Goal: Contribute content

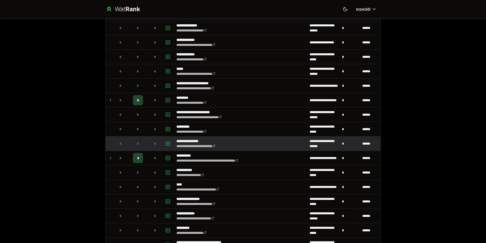
scroll to position [258, 0]
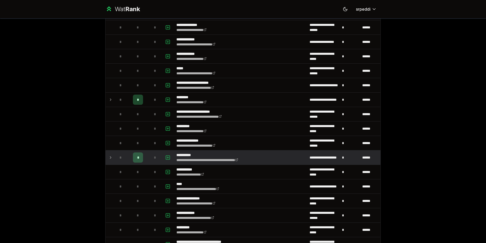
click at [110, 159] on icon at bounding box center [111, 157] width 4 height 6
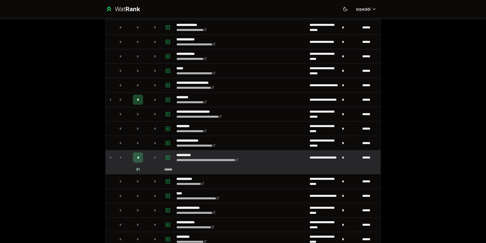
click at [110, 159] on icon at bounding box center [111, 157] width 4 height 6
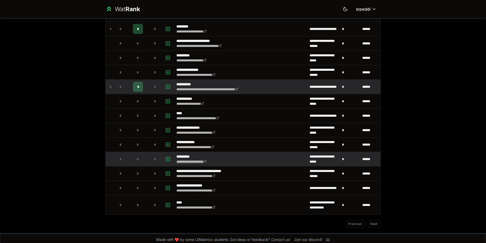
scroll to position [332, 0]
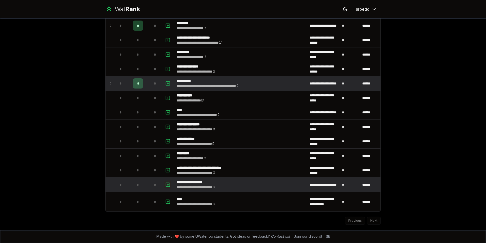
click at [165, 185] on icon "button" at bounding box center [167, 184] width 5 height 6
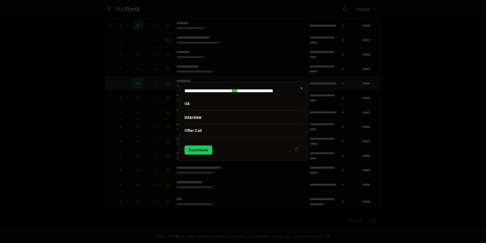
click at [204, 116] on button "Interview" at bounding box center [243, 116] width 117 height 13
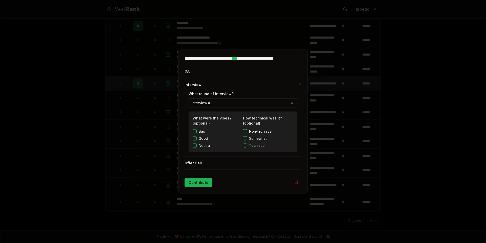
click at [199, 180] on button "Contribute" at bounding box center [199, 182] width 28 height 9
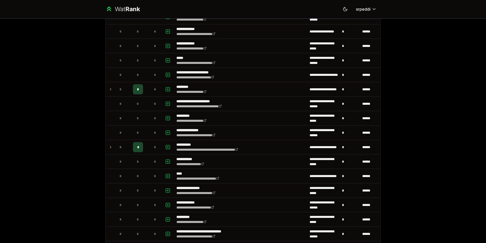
scroll to position [292, 0]
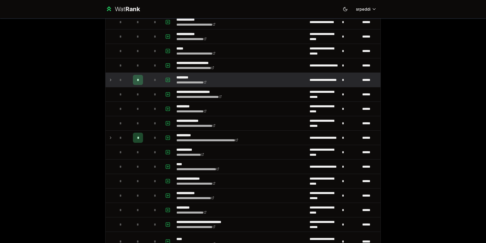
click at [111, 79] on td at bounding box center [110, 80] width 8 height 14
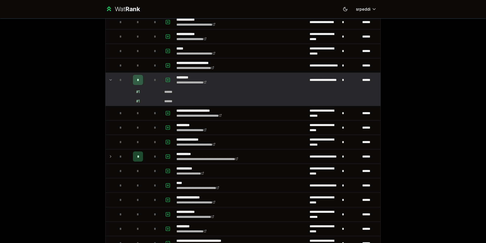
click at [110, 79] on icon at bounding box center [111, 80] width 4 height 6
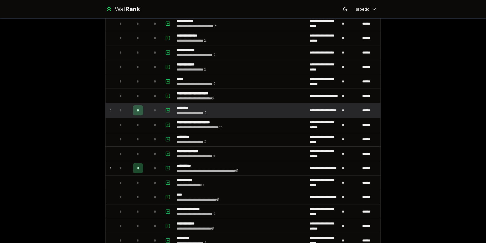
scroll to position [332, 0]
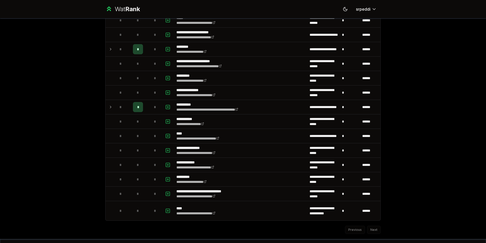
scroll to position [332, 0]
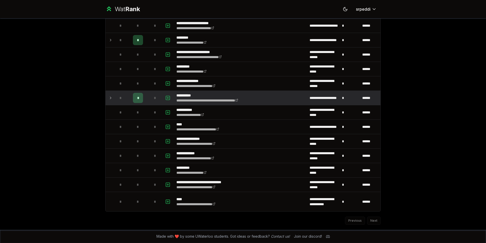
click at [106, 97] on td at bounding box center [110, 98] width 8 height 14
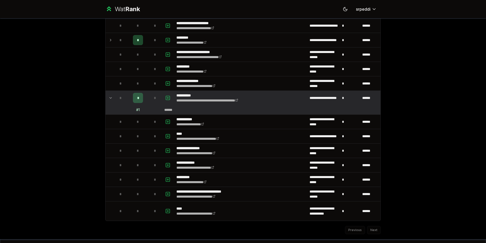
click at [106, 97] on td at bounding box center [110, 98] width 8 height 14
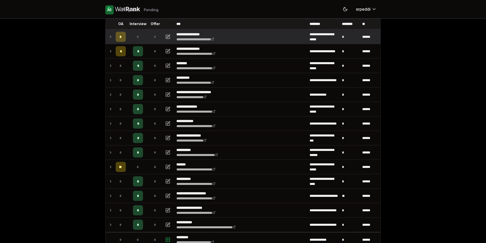
scroll to position [0, 0]
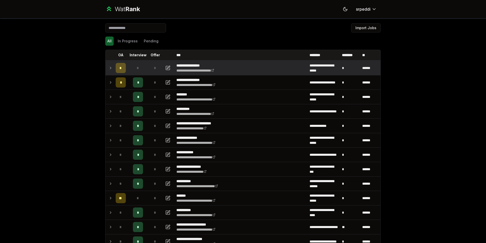
click at [109, 67] on icon at bounding box center [111, 68] width 4 height 6
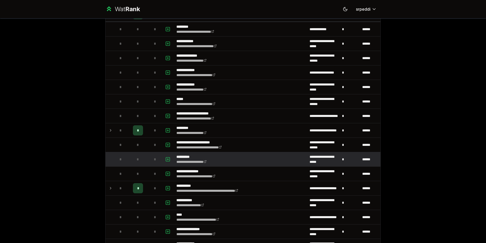
scroll to position [181, 0]
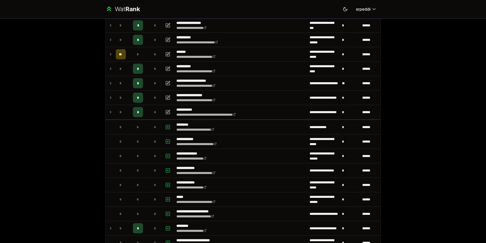
click at [446, 99] on div "**********" at bounding box center [243, 121] width 486 height 243
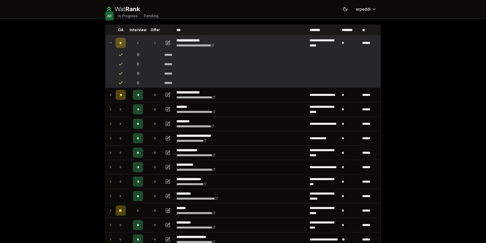
scroll to position [0, 0]
